Goal: Communication & Community: Answer question/provide support

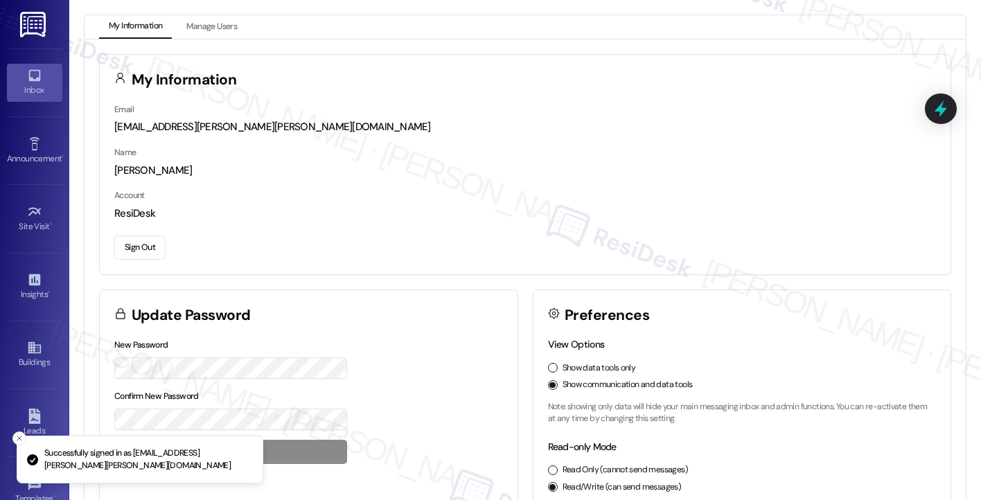
click at [39, 66] on link "Inbox" at bounding box center [34, 82] width 55 height 37
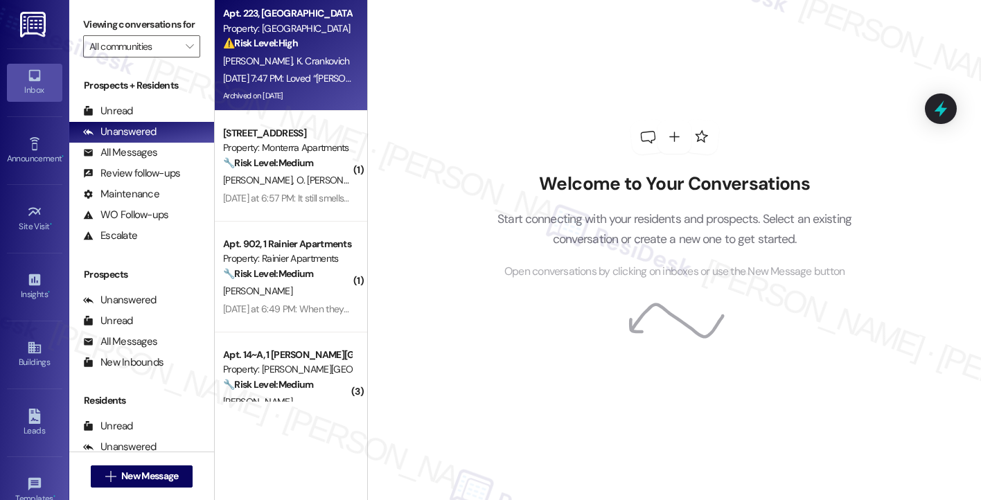
click at [292, 97] on div "Archived on [DATE]" at bounding box center [287, 95] width 131 height 17
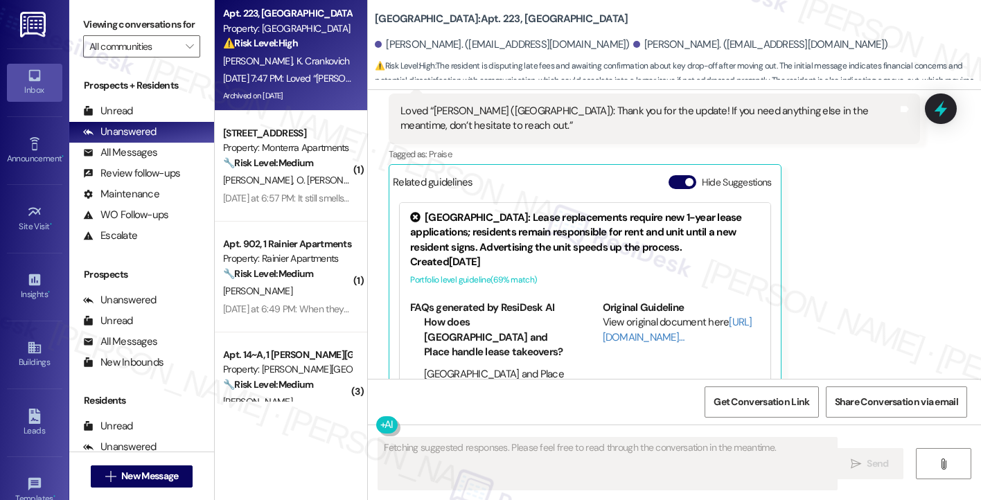
scroll to position [6424, 0]
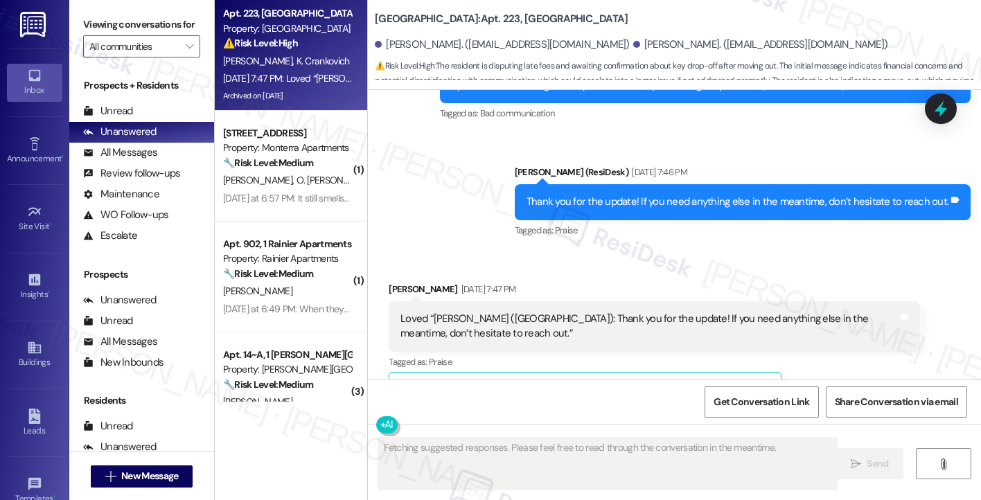
click at [439, 301] on div "Loved “[PERSON_NAME] ([GEOGRAPHIC_DATA]): Thank you for the update! If you need…" at bounding box center [654, 326] width 531 height 51
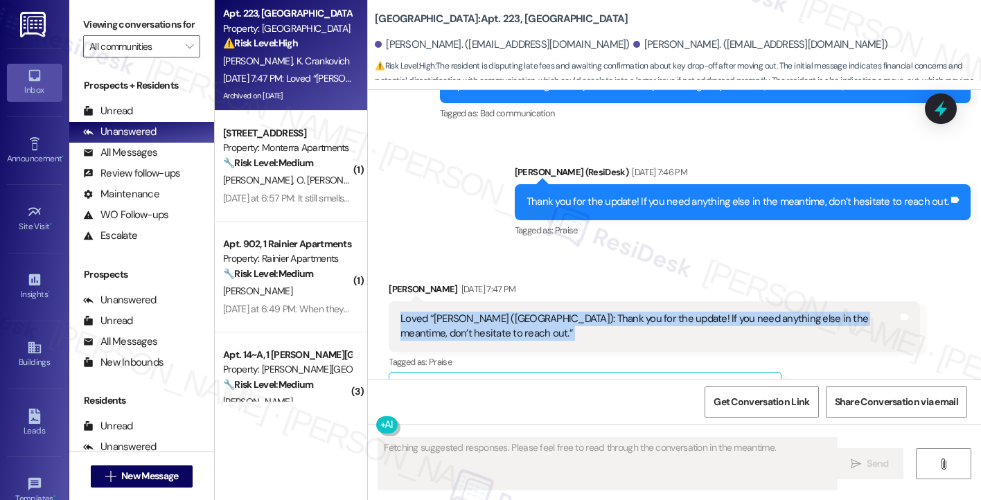
click at [439, 301] on div "Loved “[PERSON_NAME] ([GEOGRAPHIC_DATA]): Thank you for the update! If you need…" at bounding box center [654, 326] width 531 height 51
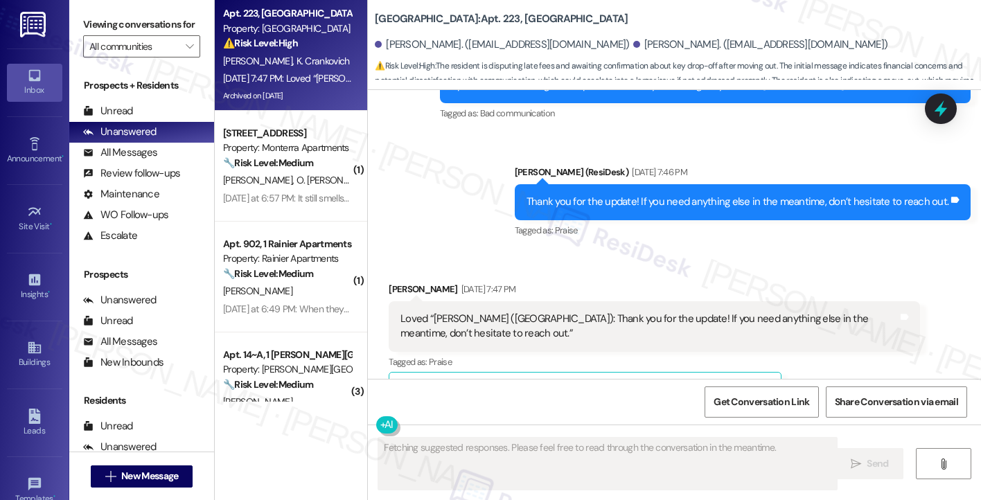
click at [694, 184] on div "Thank you for the update! If you need anything else in the meantime, don’t hesi…" at bounding box center [743, 201] width 456 height 35
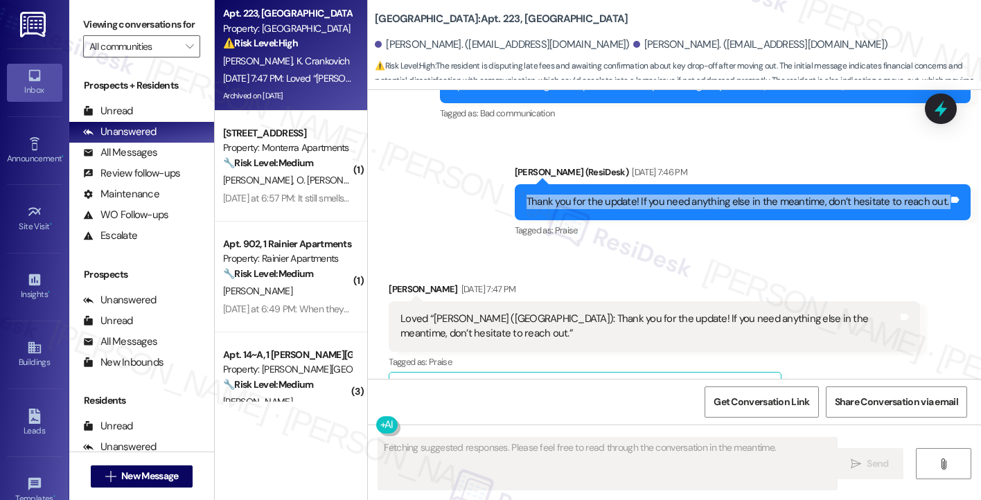
click at [694, 184] on div "Thank you for the update! If you need anything else in the meantime, don’t hesi…" at bounding box center [743, 201] width 456 height 35
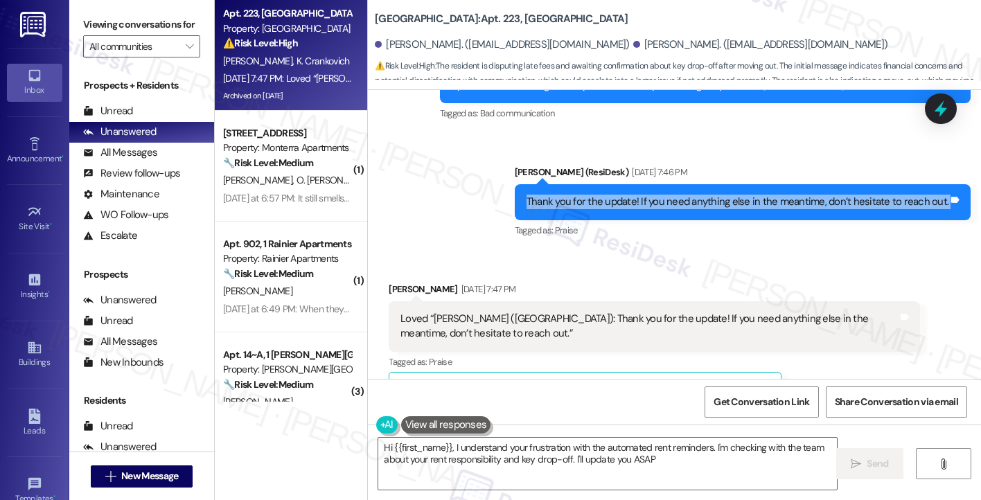
type textarea "Hi {{first_name}}, I understand your frustration with the automated rent remind…"
click at [455, 457] on textarea "Hi {{first_name}}, I understand your frustration with the automated rent remind…" at bounding box center [607, 464] width 459 height 52
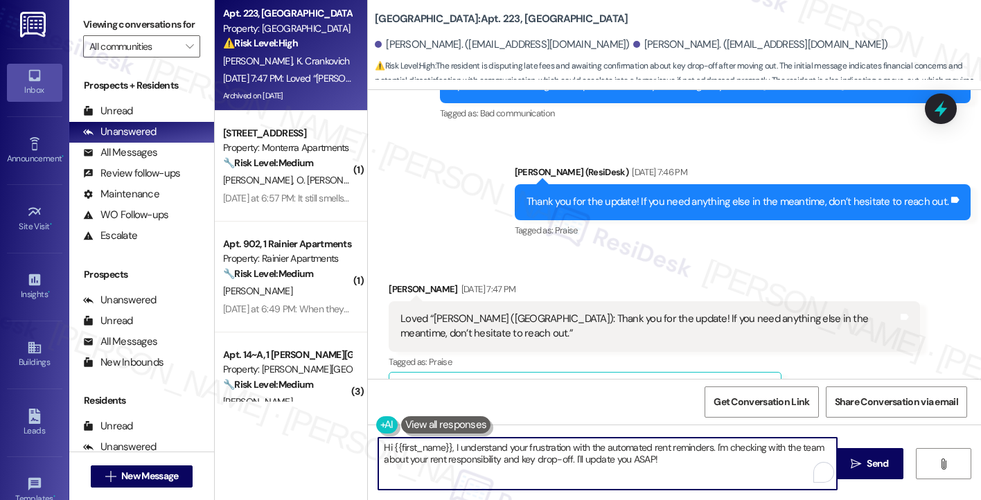
click at [455, 457] on textarea "Hi {{first_name}}, I understand your frustration with the automated rent remind…" at bounding box center [607, 464] width 459 height 52
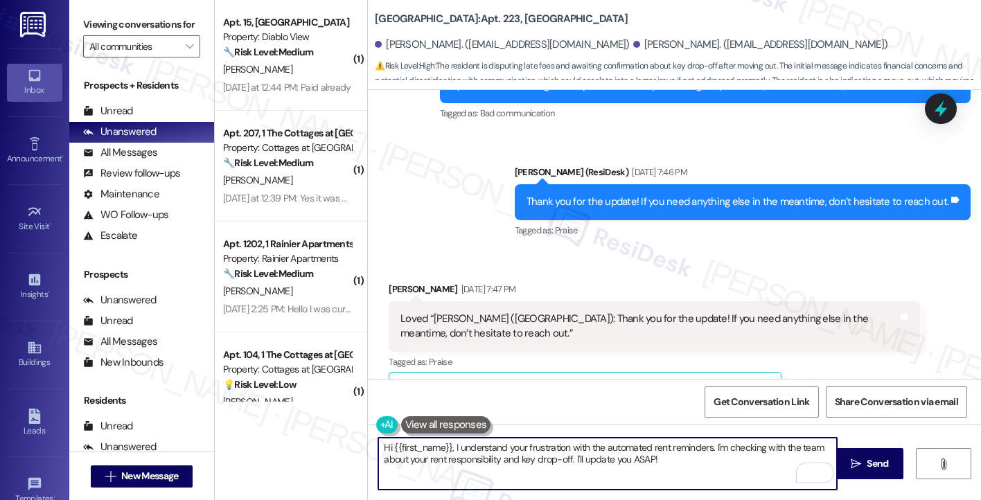
scroll to position [6759, 0]
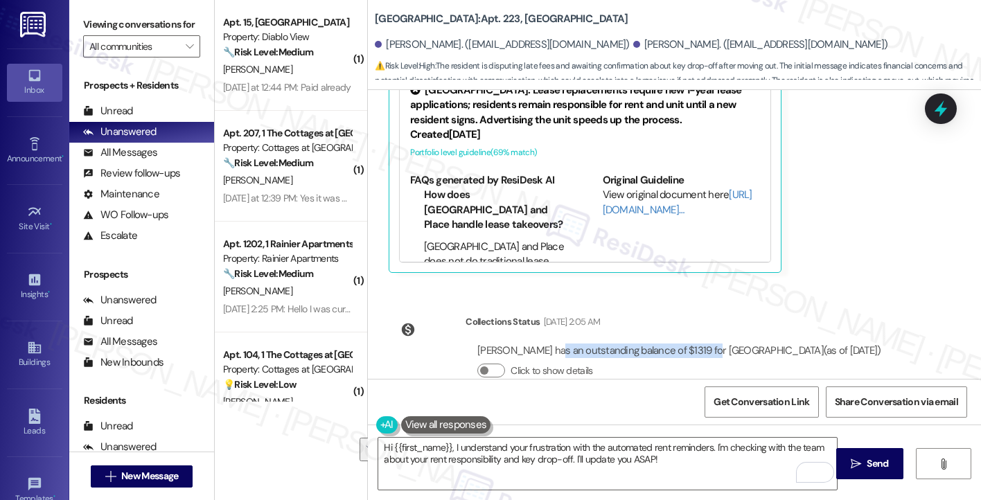
drag, startPoint x: 542, startPoint y: 320, endPoint x: 698, endPoint y: 320, distance: 155.9
click at [698, 344] on div "[PERSON_NAME] has an outstanding balance of $1319 for [GEOGRAPHIC_DATA] (as of …" at bounding box center [678, 351] width 403 height 15
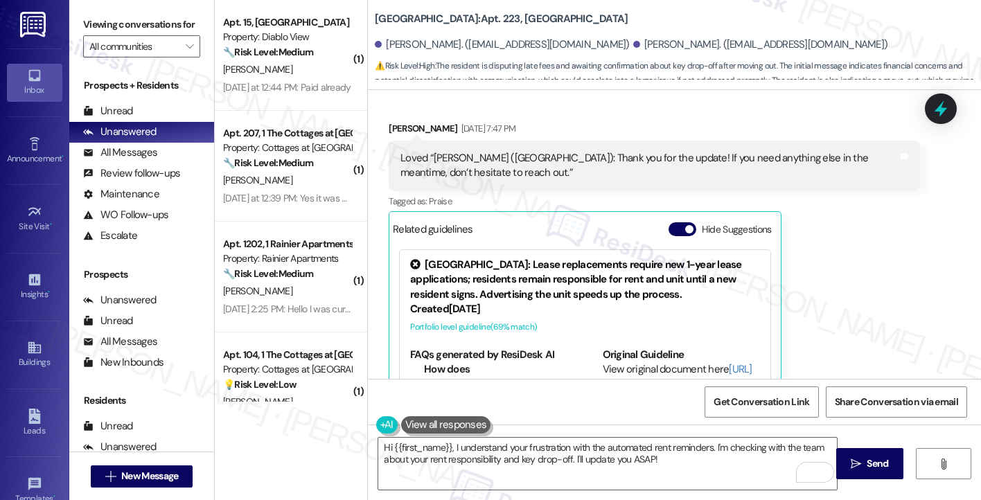
scroll to position [6413, 0]
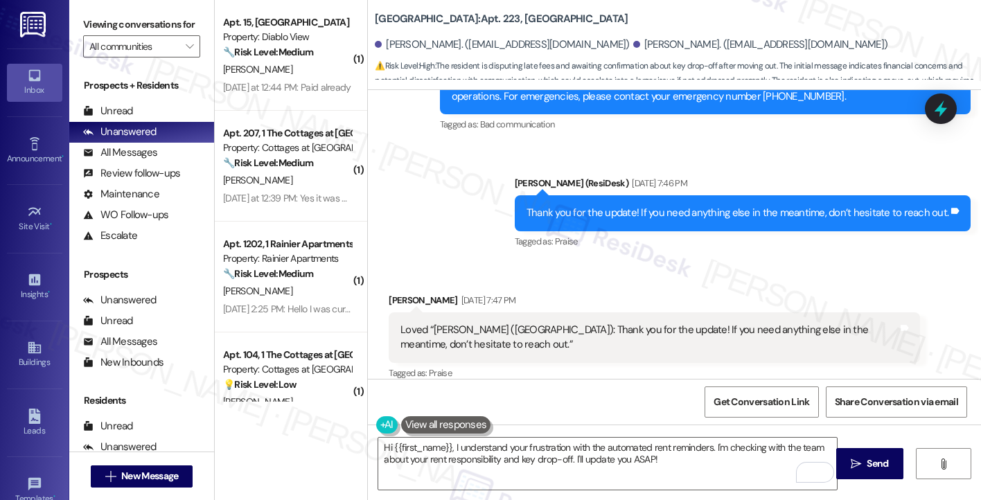
click at [669, 394] on button "Hide Suggestions" at bounding box center [683, 401] width 28 height 14
click at [623, 323] on div "Loved “[PERSON_NAME] ([GEOGRAPHIC_DATA]): Thank you for the update! If you need…" at bounding box center [648, 338] width 497 height 30
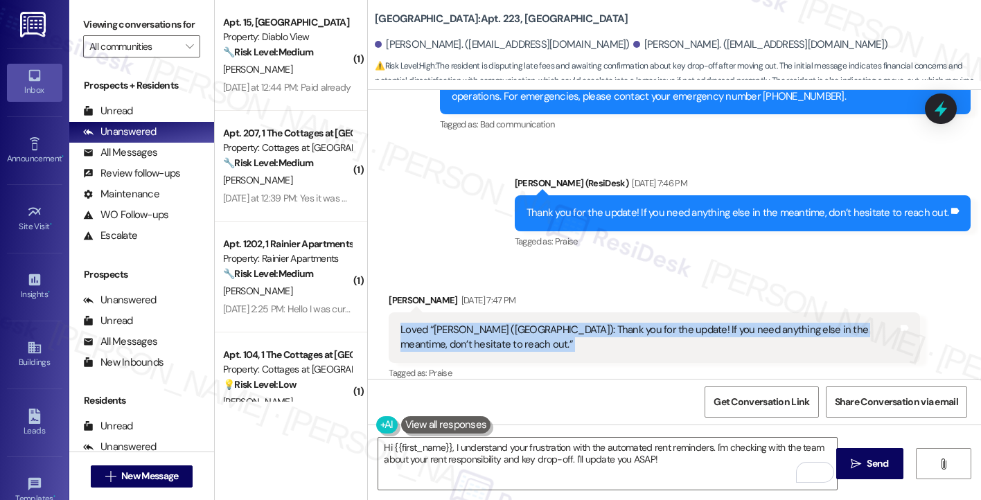
click at [623, 323] on div "Loved “[PERSON_NAME] ([GEOGRAPHIC_DATA]): Thank you for the update! If you need…" at bounding box center [648, 338] width 497 height 30
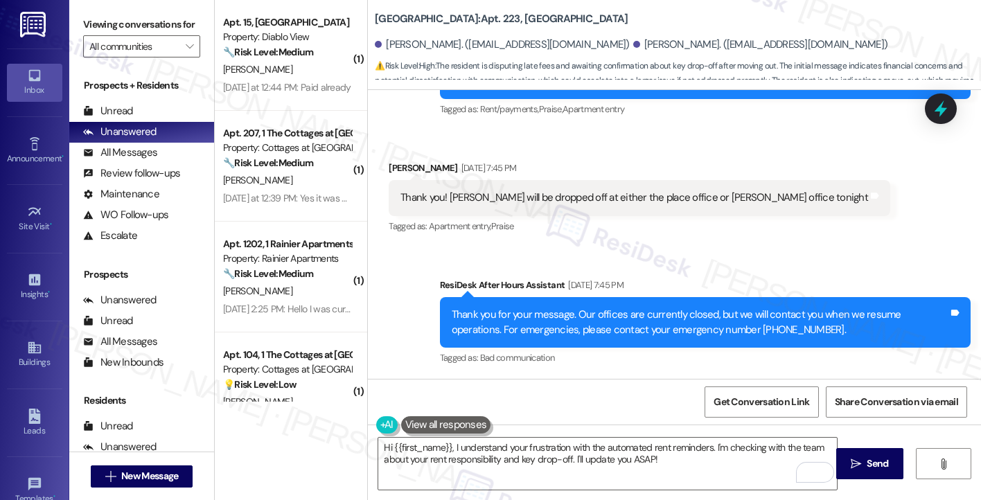
scroll to position [6136, 0]
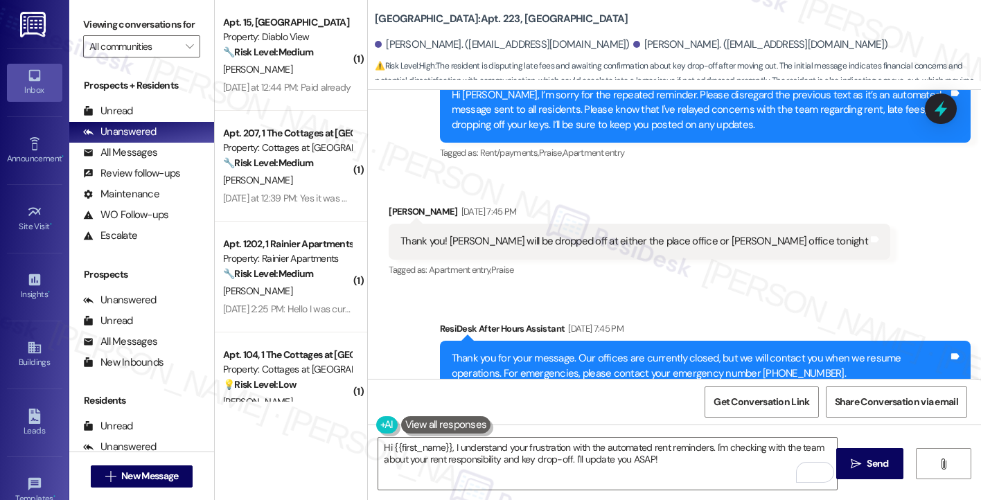
click at [464, 351] on div "Thank you for your message. Our offices are currently closed, but we will conta…" at bounding box center [700, 366] width 497 height 30
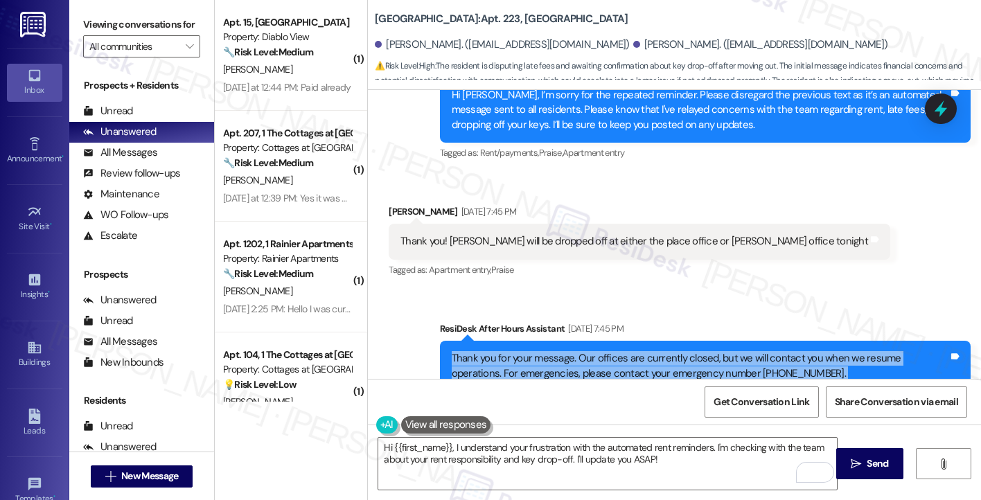
drag, startPoint x: 464, startPoint y: 344, endPoint x: 468, endPoint y: 330, distance: 14.7
click at [464, 351] on div "Thank you for your message. Our offices are currently closed, but we will conta…" at bounding box center [700, 366] width 497 height 30
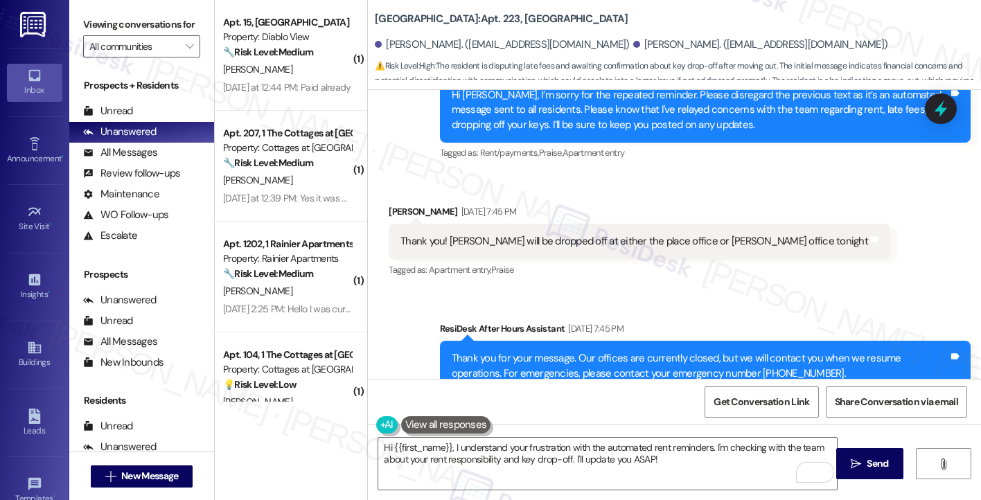
click at [565, 234] on div "Thank you! [PERSON_NAME] will be dropped off at either the place office or [PER…" at bounding box center [634, 241] width 468 height 15
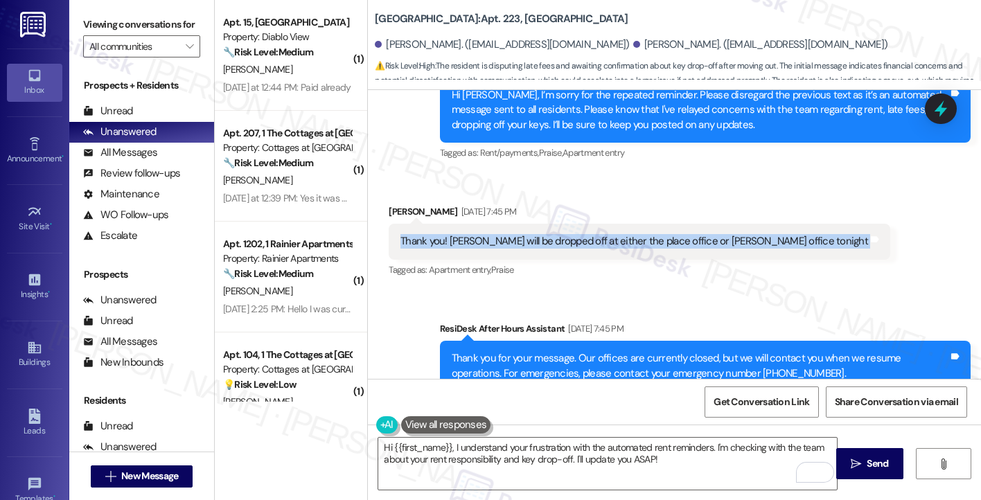
click at [565, 234] on div "Thank you! [PERSON_NAME] will be dropped off at either the place office or [PER…" at bounding box center [634, 241] width 468 height 15
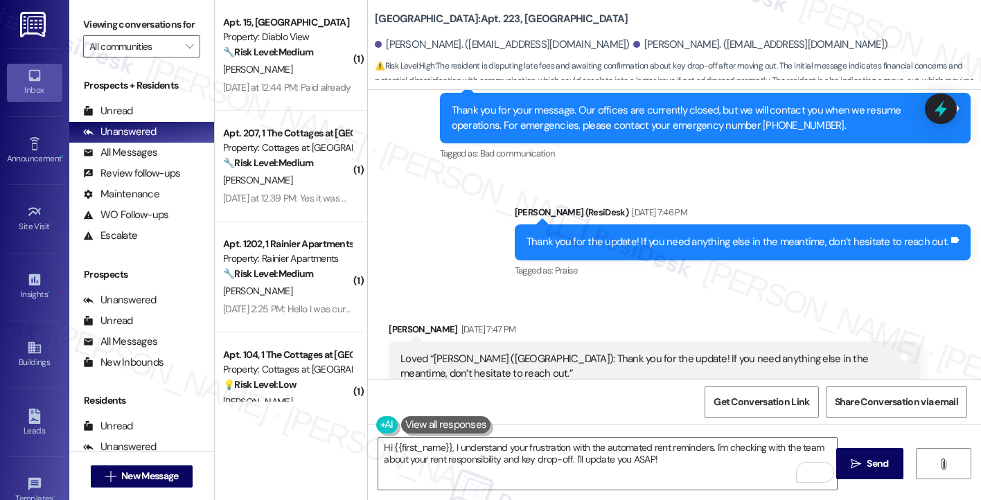
scroll to position [6352, 0]
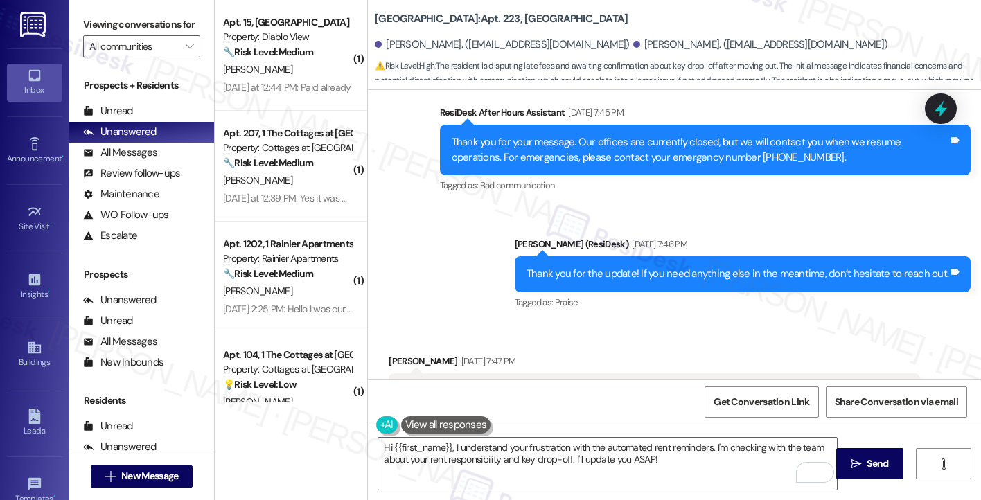
click at [628, 256] on div "Thank you for the update! If you need anything else in the meantime, don’t hesi…" at bounding box center [743, 273] width 456 height 35
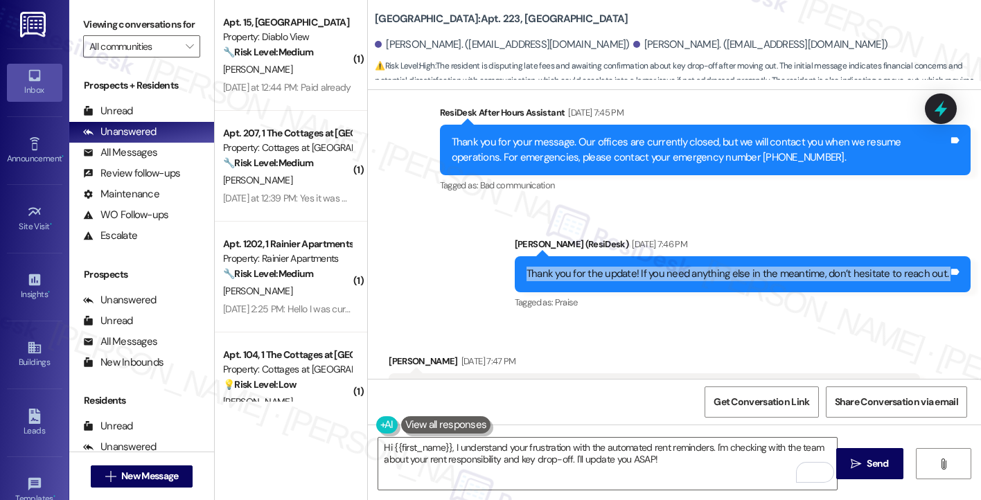
click at [628, 256] on div "Thank you for the update! If you need anything else in the meantime, don’t hesi…" at bounding box center [743, 273] width 456 height 35
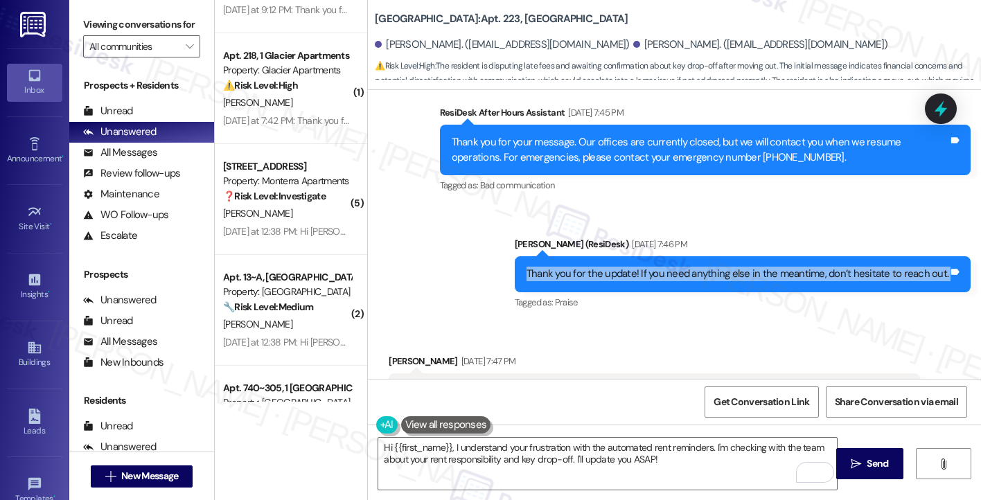
scroll to position [2480, 0]
